Goal: Task Accomplishment & Management: Use online tool/utility

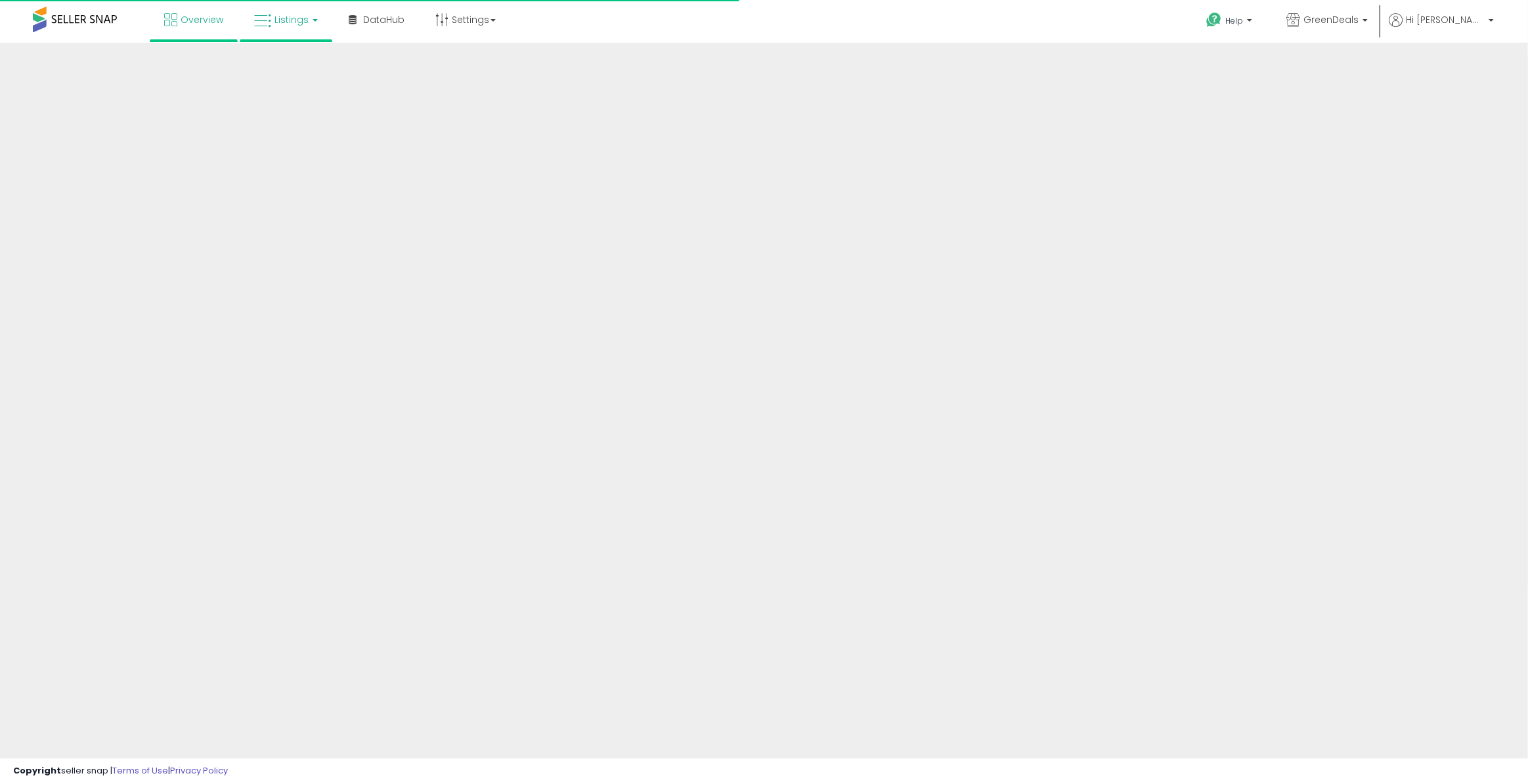
click at [283, 20] on span "Listings" at bounding box center [291, 19] width 34 height 13
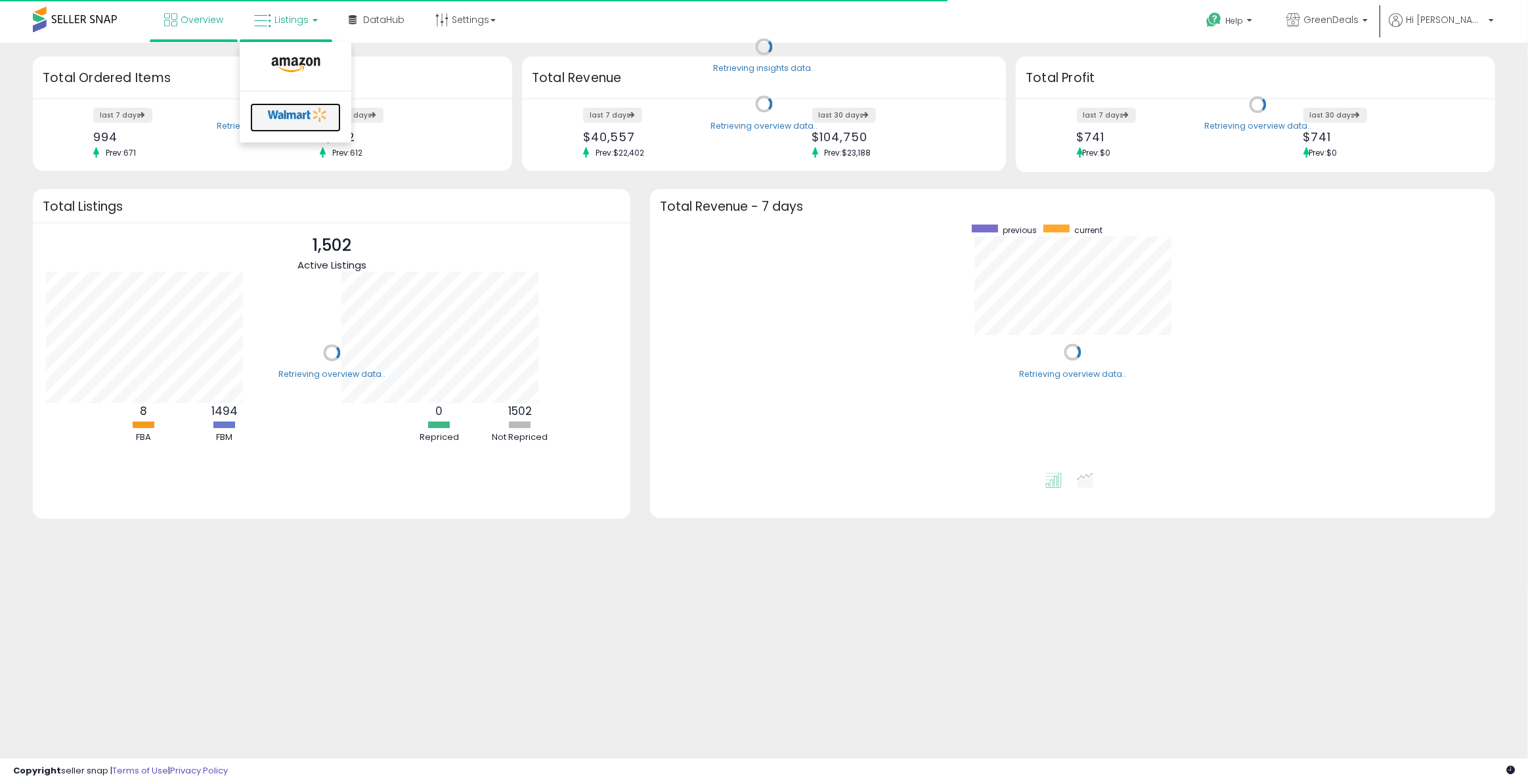
click at [297, 116] on icon at bounding box center [297, 115] width 69 height 20
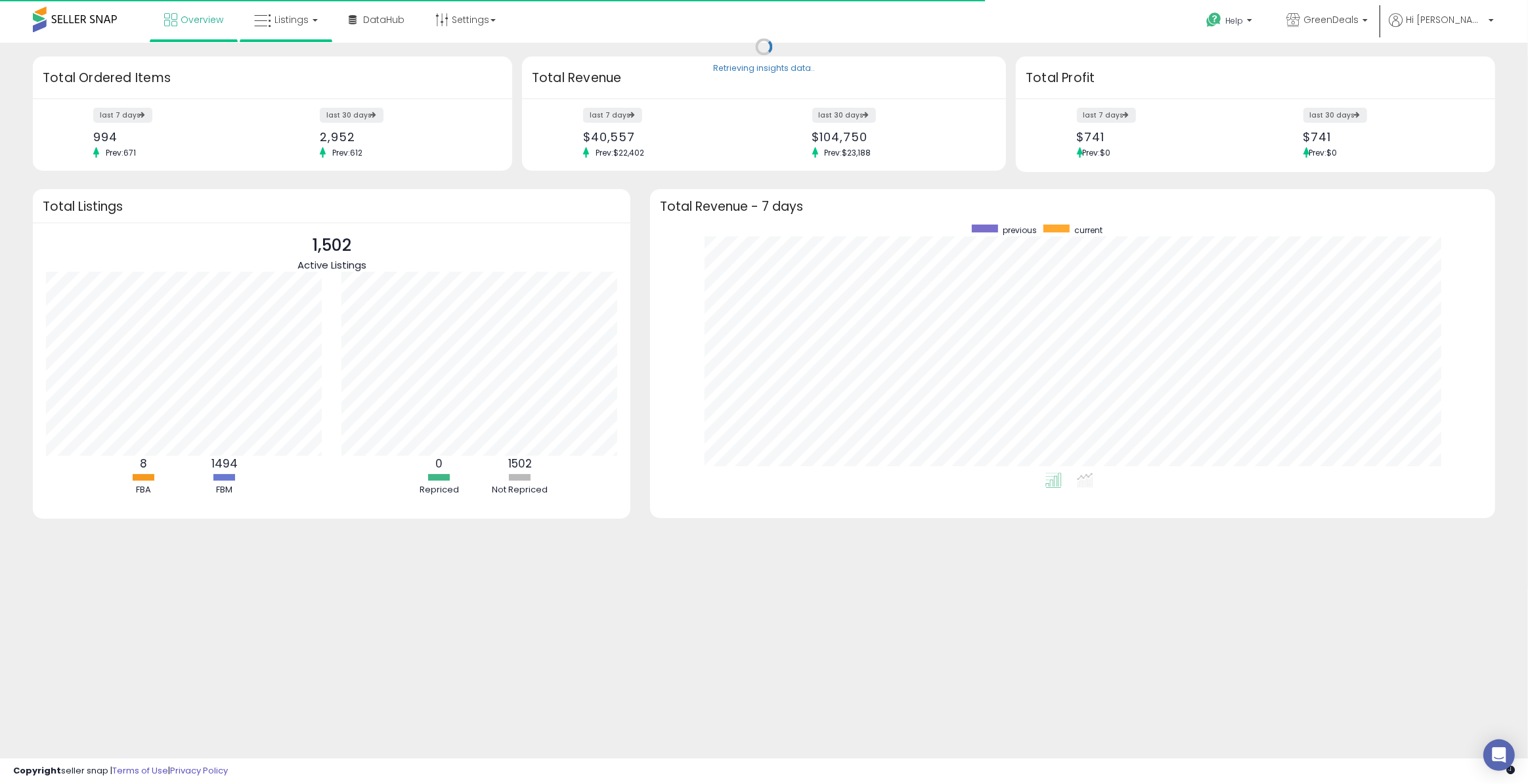
scroll to position [248, 819]
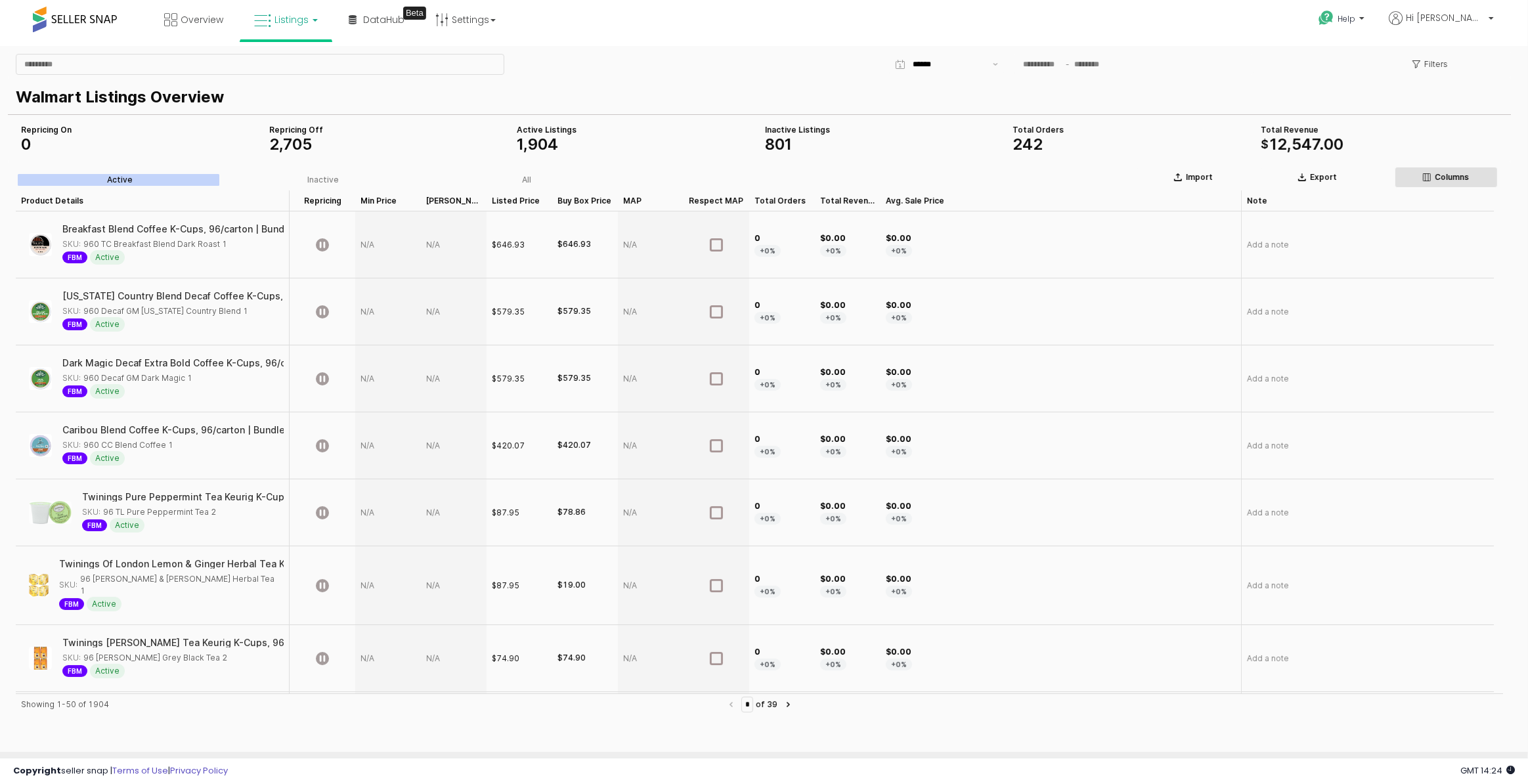
click at [1463, 168] on button "Columns" at bounding box center [1445, 176] width 103 height 21
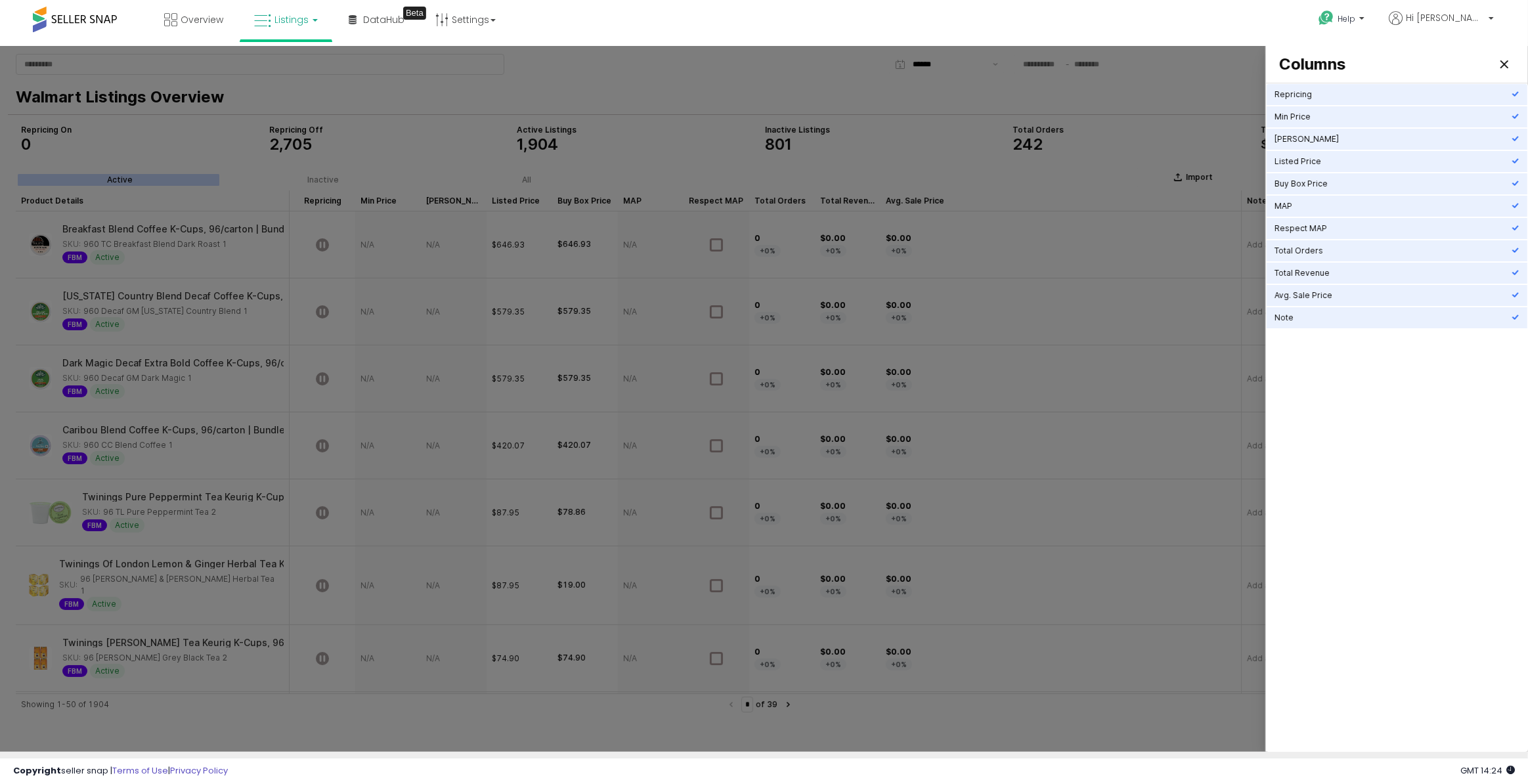
click at [923, 162] on div at bounding box center [764, 398] width 1528 height 706
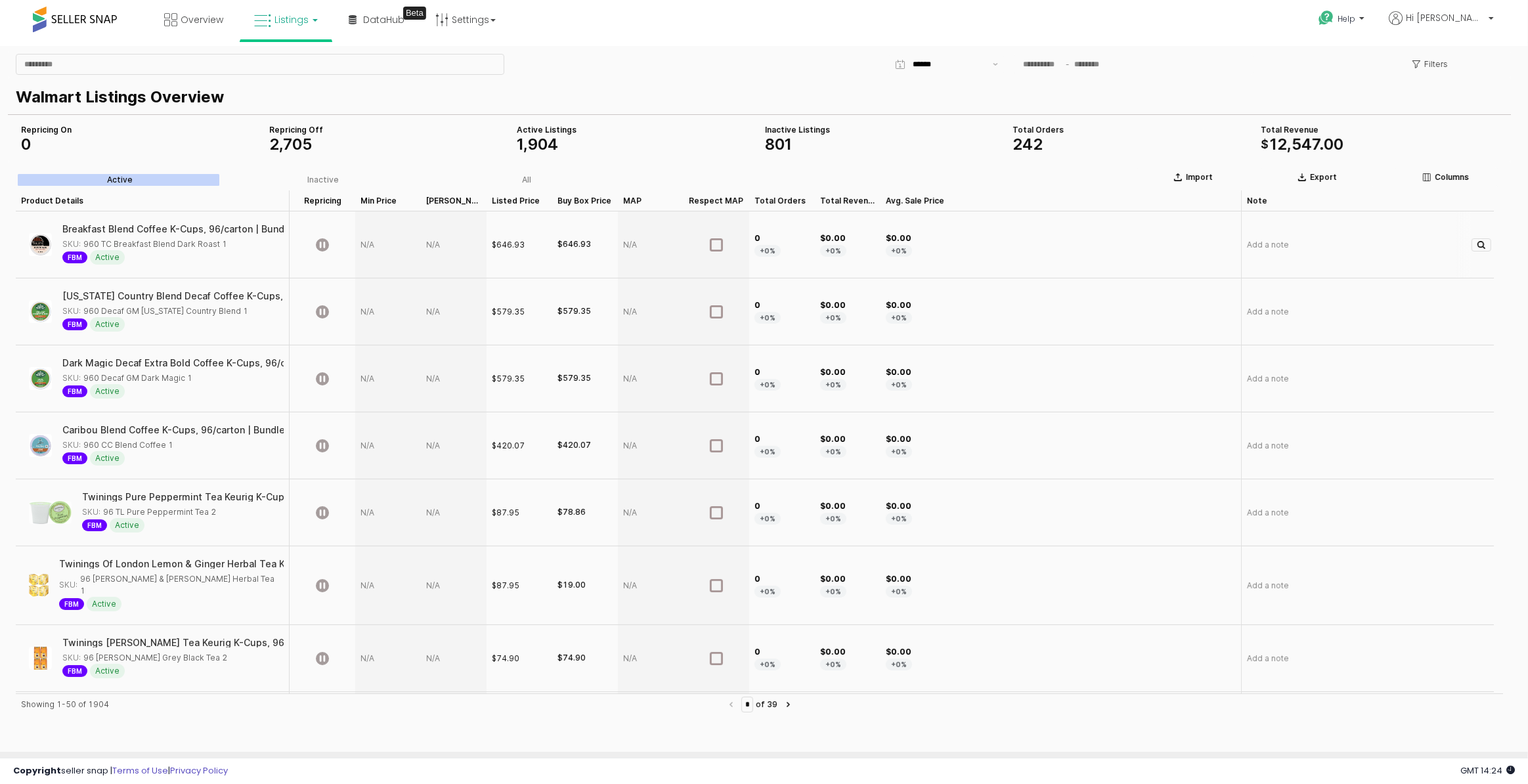
click at [78, 241] on span "SKU:" at bounding box center [71, 244] width 18 height 12
click at [146, 240] on div "SKU: 960 TC Breakfast Blend Dark Roast 1" at bounding box center [144, 244] width 165 height 12
click at [194, 238] on div "SKU: 960 TC Breakfast Blend Dark Roast 1" at bounding box center [144, 244] width 165 height 12
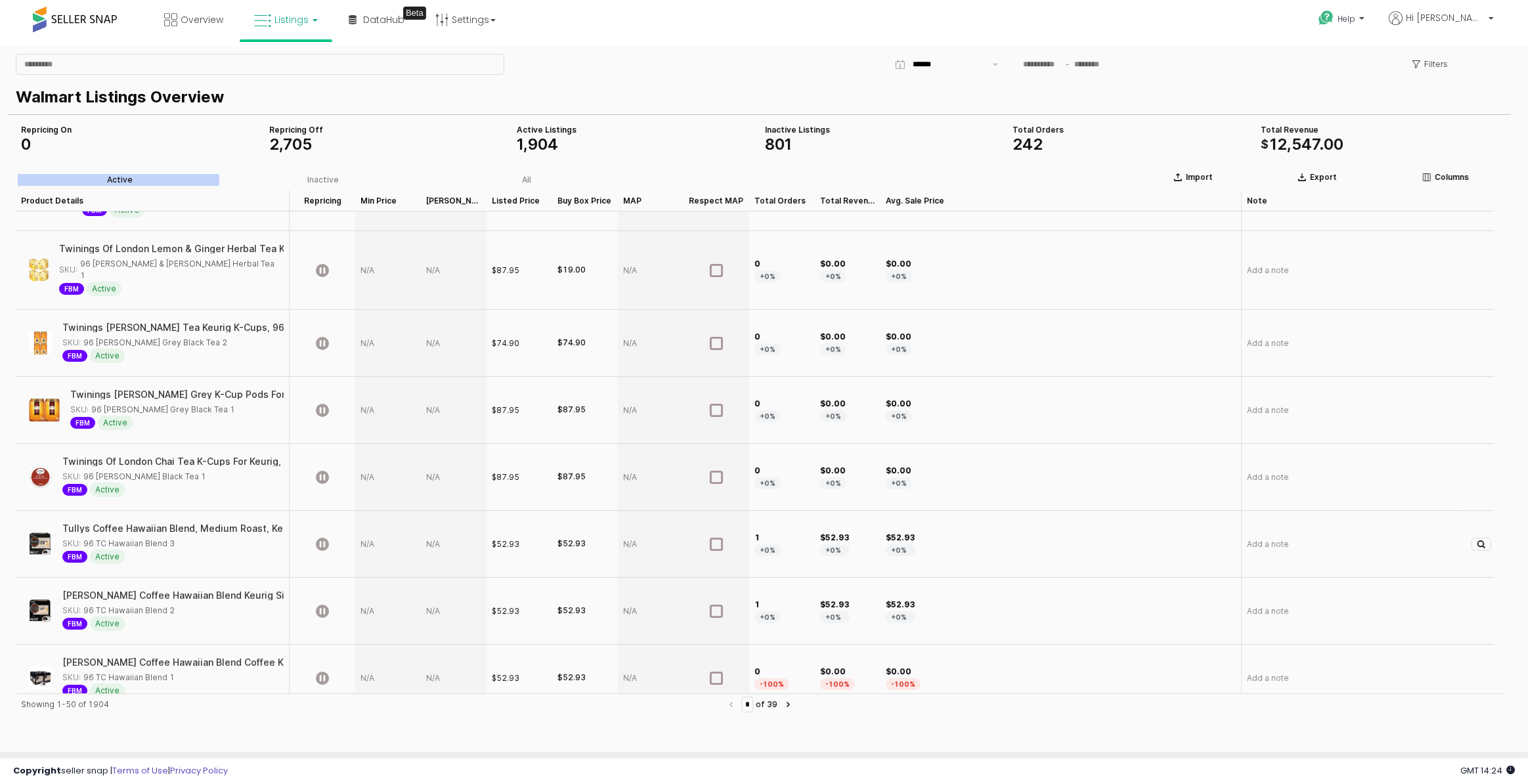
scroll to position [398, 0]
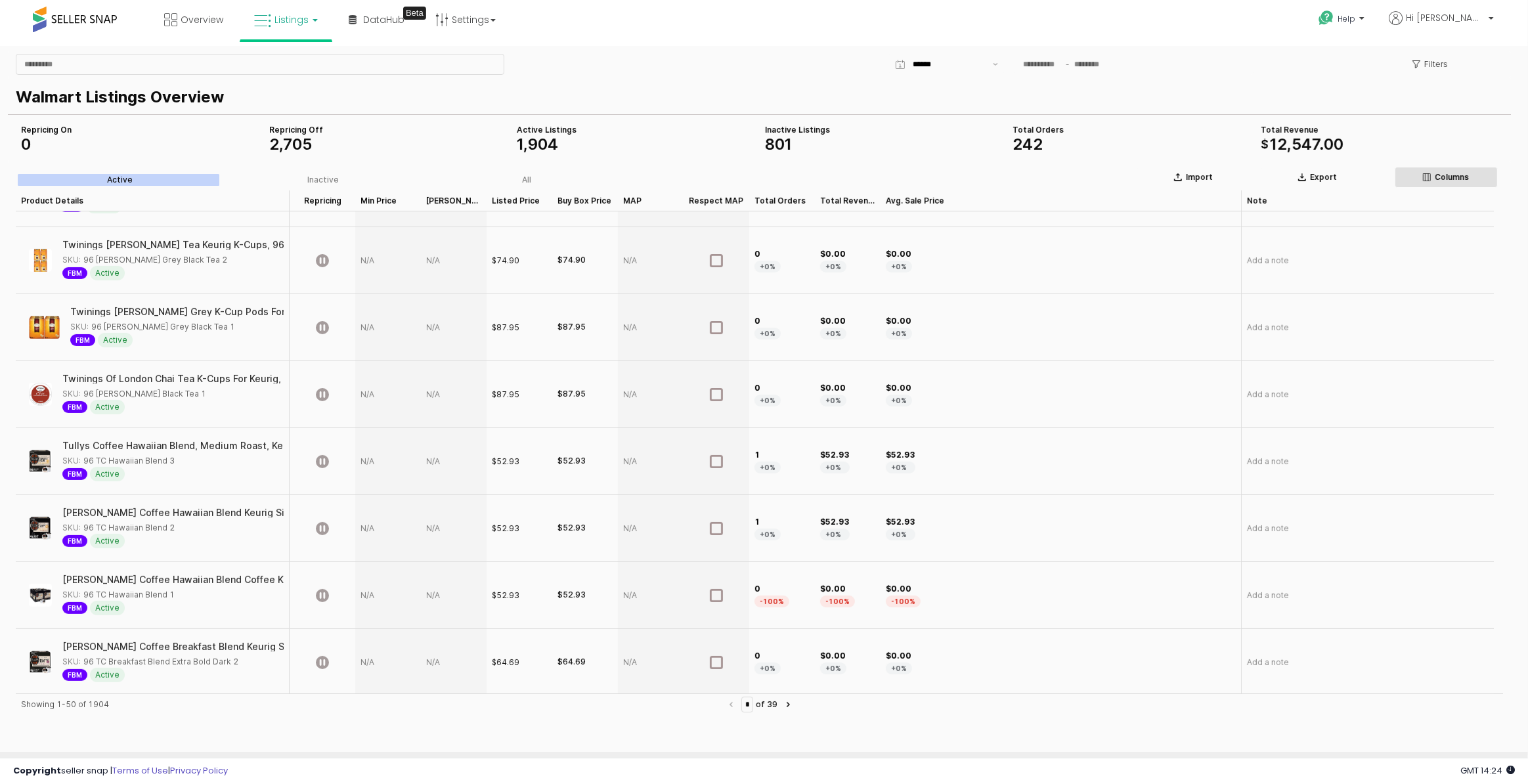
click at [1453, 169] on button "Columns" at bounding box center [1445, 176] width 103 height 21
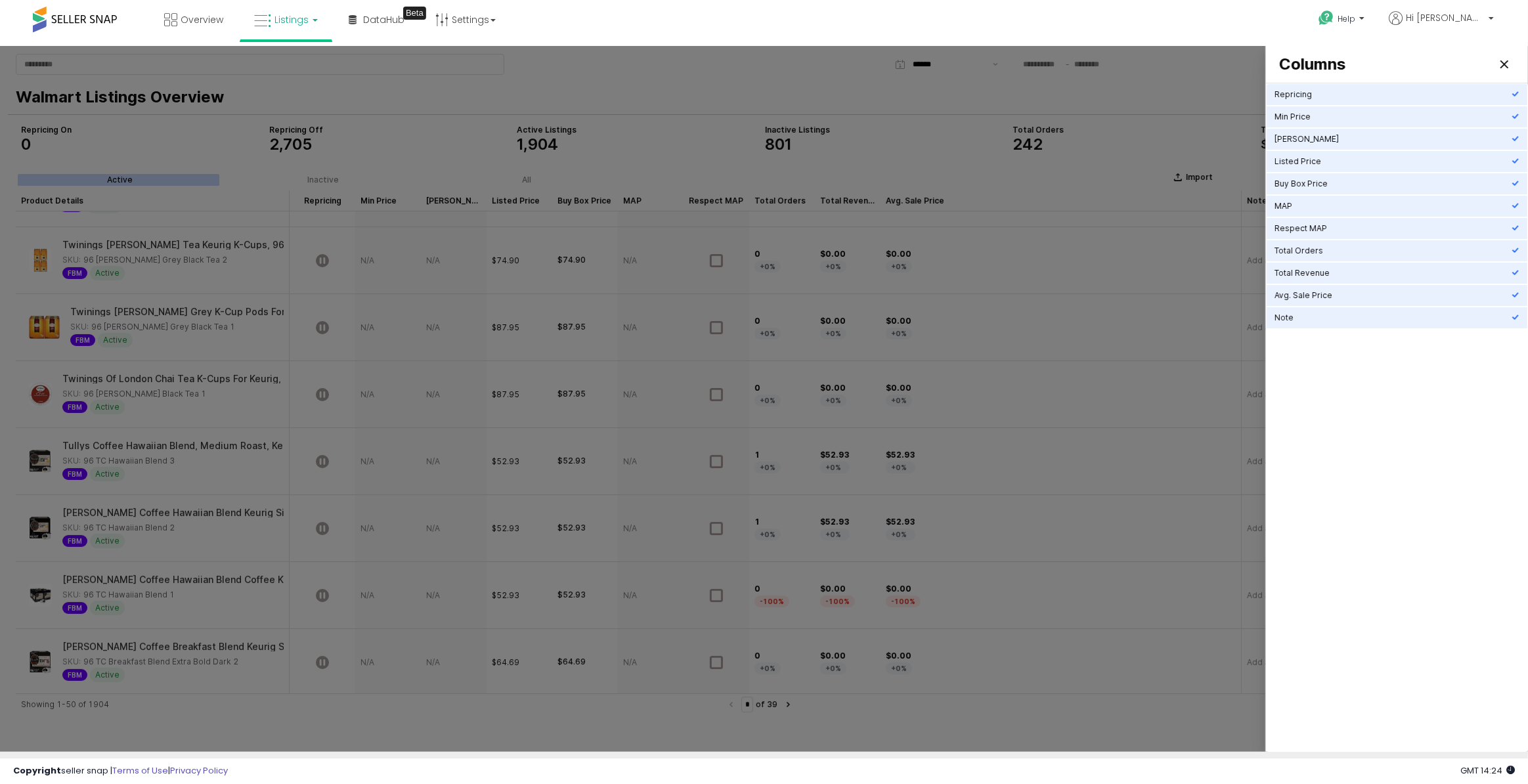
drag, startPoint x: 1306, startPoint y: 425, endPoint x: 1311, endPoint y: 431, distance: 7.9
click at [1306, 426] on div "Repricing Min Price Max Price Listed Price Buy Box Price MAP Respect MAP Total …" at bounding box center [1396, 416] width 261 height 667
click at [456, 116] on div at bounding box center [764, 398] width 1528 height 706
